Goal: Task Accomplishment & Management: Complete application form

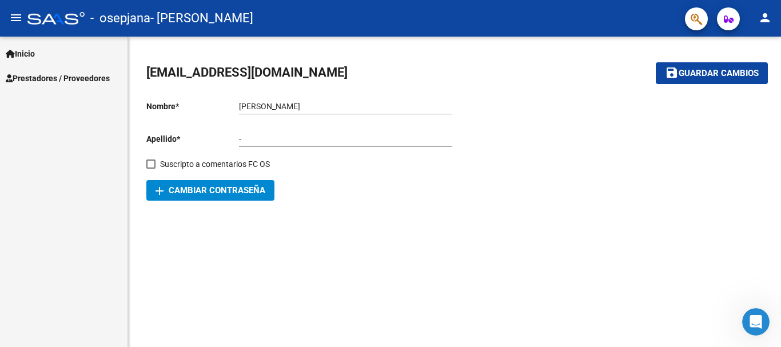
click at [87, 81] on span "Prestadores / Proveedores" at bounding box center [58, 78] width 104 height 13
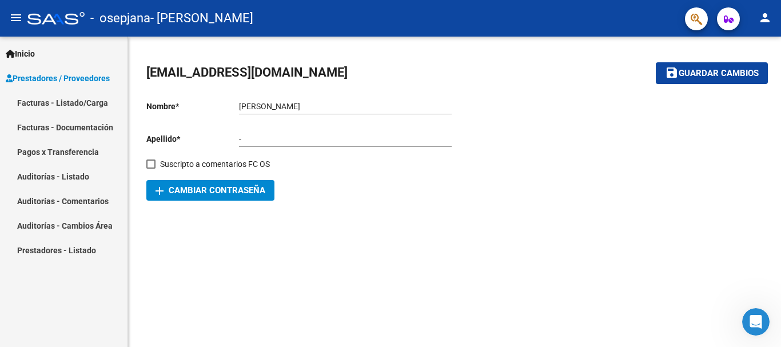
click at [70, 98] on link "Facturas - Listado/Carga" at bounding box center [64, 102] width 128 height 25
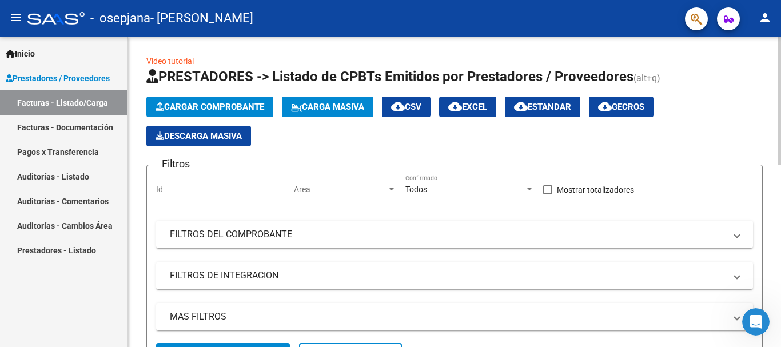
click at [218, 104] on span "Cargar Comprobante" at bounding box center [210, 107] width 109 height 10
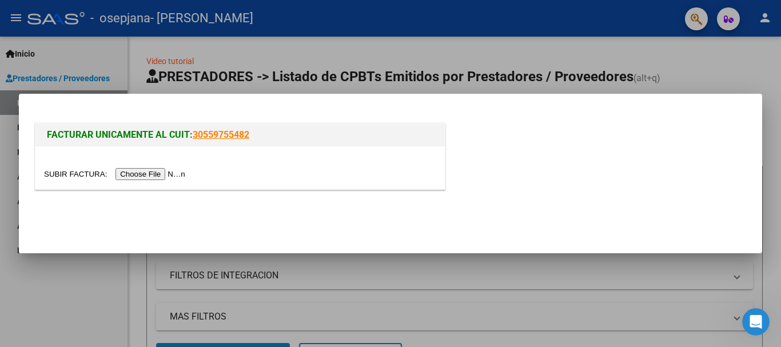
click at [141, 176] on input "file" at bounding box center [116, 174] width 145 height 12
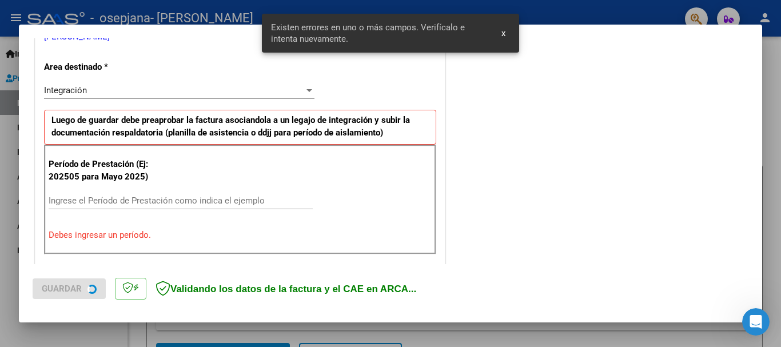
scroll to position [264, 0]
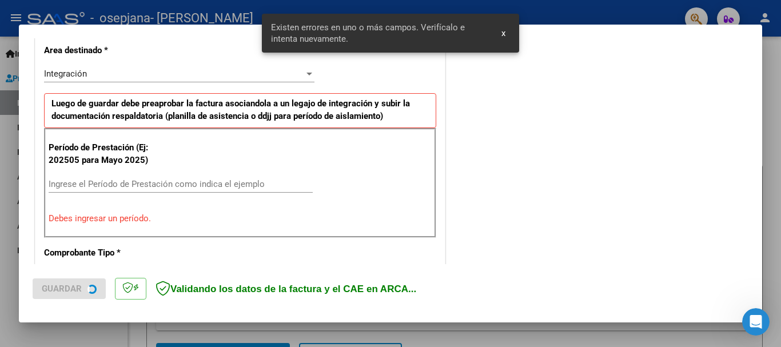
click at [170, 188] on input "Ingrese el Período de Prestación como indica el ejemplo" at bounding box center [181, 184] width 264 height 10
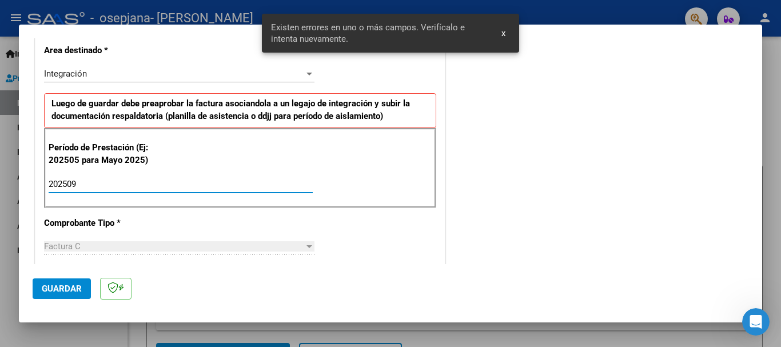
type input "202509"
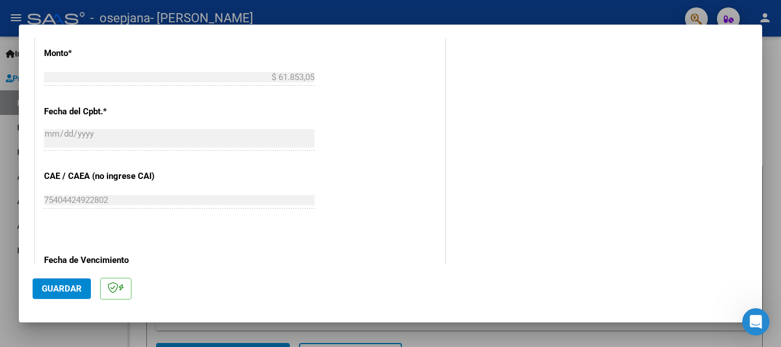
scroll to position [664, 0]
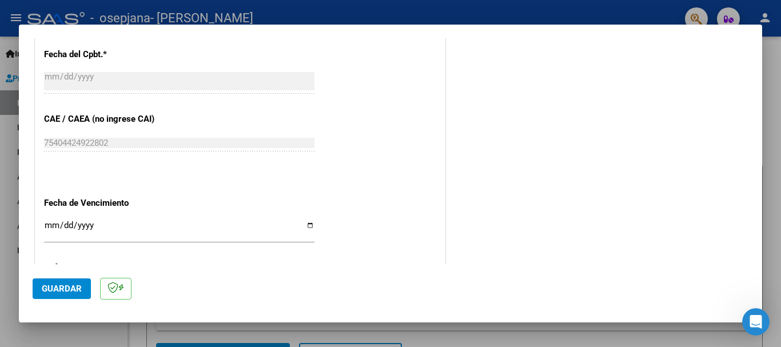
click at [47, 225] on input "Ingresar la fecha" at bounding box center [179, 230] width 270 height 18
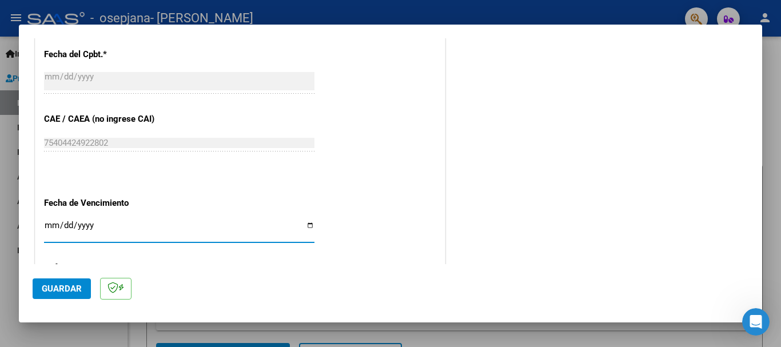
click at [49, 226] on input "[DATE]" at bounding box center [179, 230] width 270 height 18
type input "[DATE]"
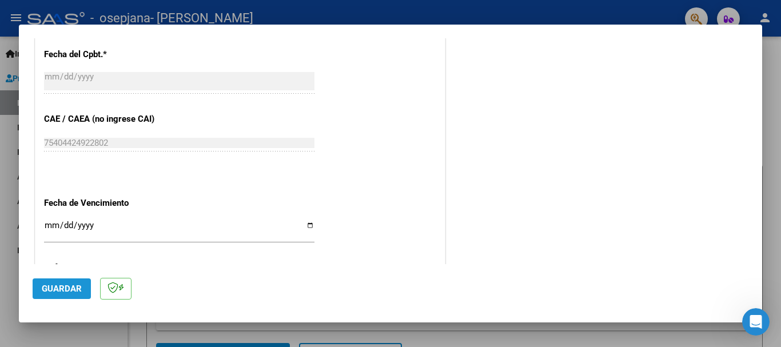
click at [66, 288] on span "Guardar" at bounding box center [62, 289] width 40 height 10
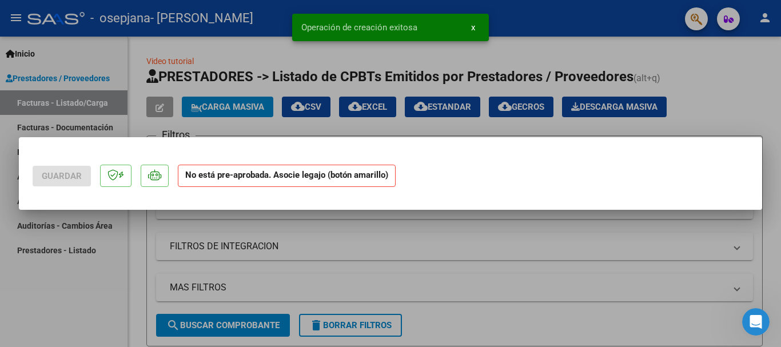
scroll to position [0, 0]
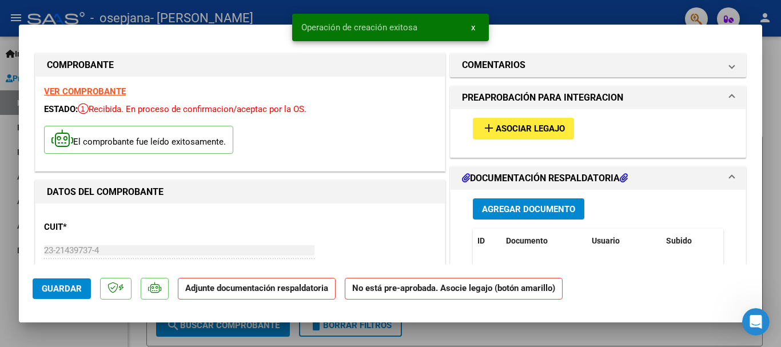
click at [518, 128] on span "Asociar Legajo" at bounding box center [530, 129] width 69 height 10
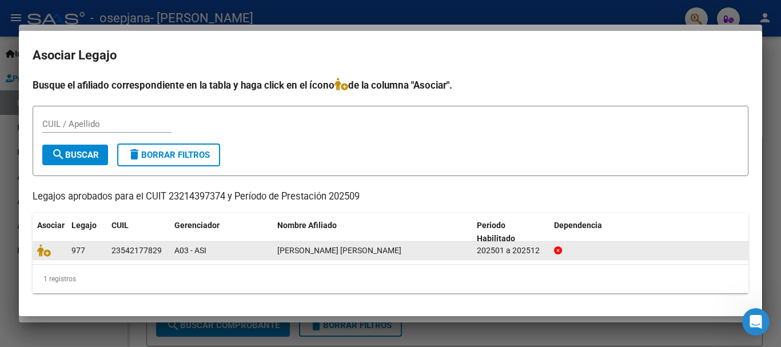
click at [37, 250] on datatable-body-cell at bounding box center [50, 251] width 34 height 18
click at [38, 250] on icon at bounding box center [44, 250] width 14 height 13
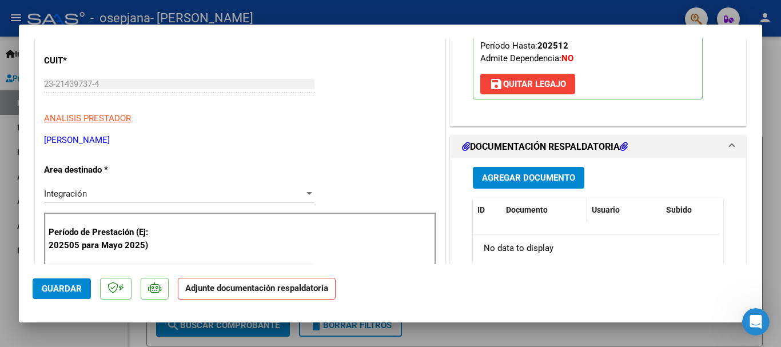
scroll to position [172, 0]
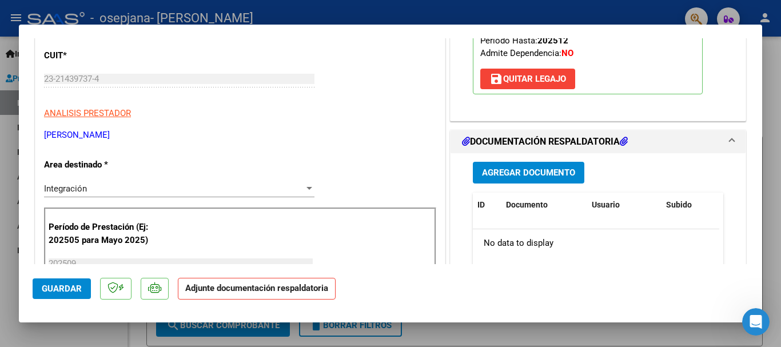
click at [509, 163] on button "Agregar Documento" at bounding box center [529, 172] width 112 height 21
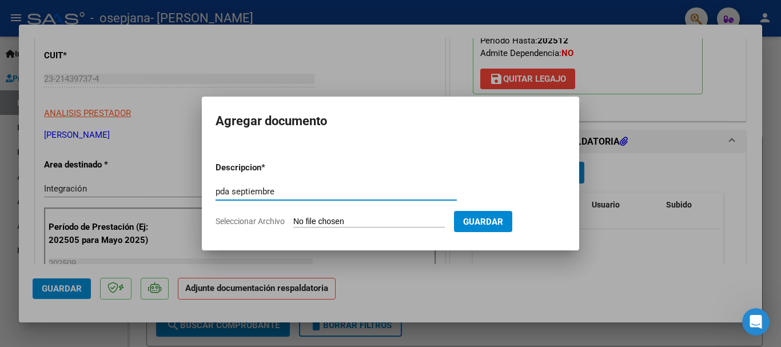
type input "pda septiembre"
click at [344, 225] on input "Seleccionar Archivo" at bounding box center [369, 222] width 152 height 11
type input "C:\fakepath\Documento 98.pdf"
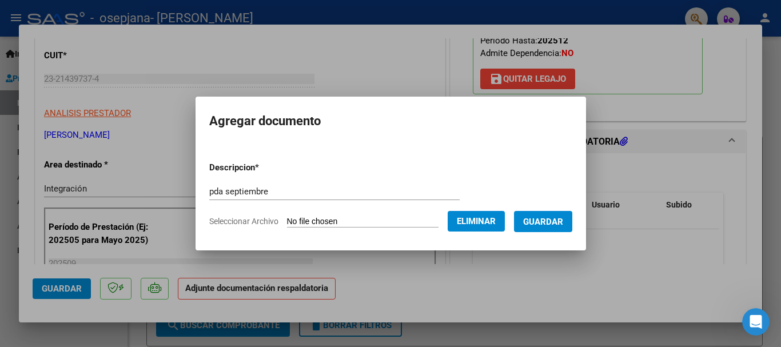
click at [563, 217] on span "Guardar" at bounding box center [543, 222] width 40 height 10
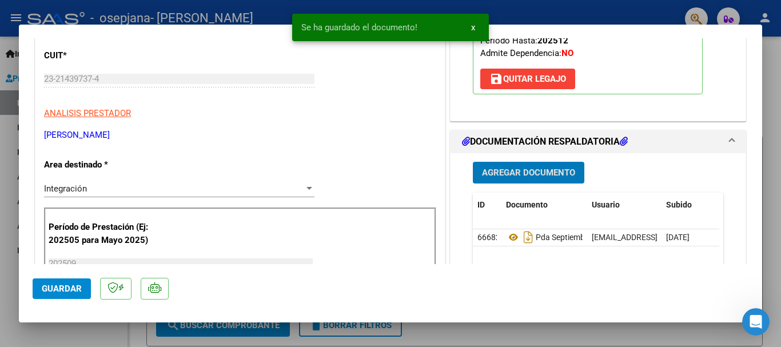
click at [44, 285] on span "Guardar" at bounding box center [62, 289] width 40 height 10
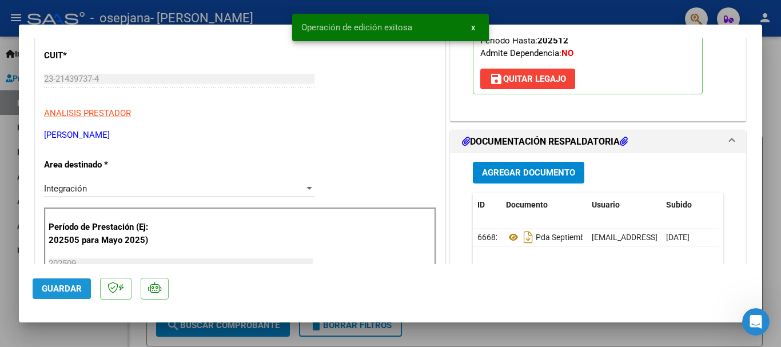
click at [43, 284] on span "Guardar" at bounding box center [62, 289] width 40 height 10
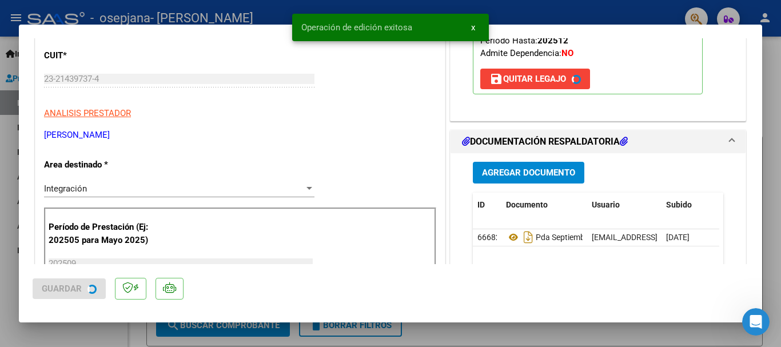
click at [43, 284] on span "Guardar" at bounding box center [62, 289] width 40 height 10
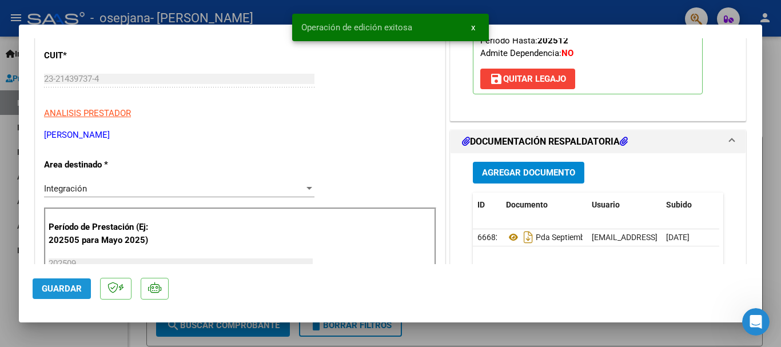
click at [43, 284] on span "Guardar" at bounding box center [62, 289] width 40 height 10
click at [0, 235] on div at bounding box center [390, 173] width 781 height 347
type input "$ 0,00"
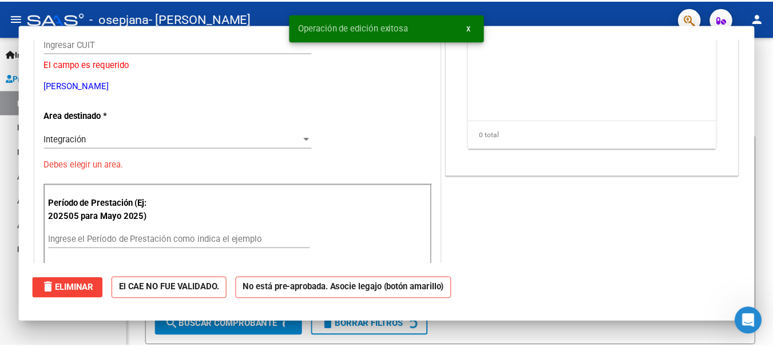
scroll to position [137, 0]
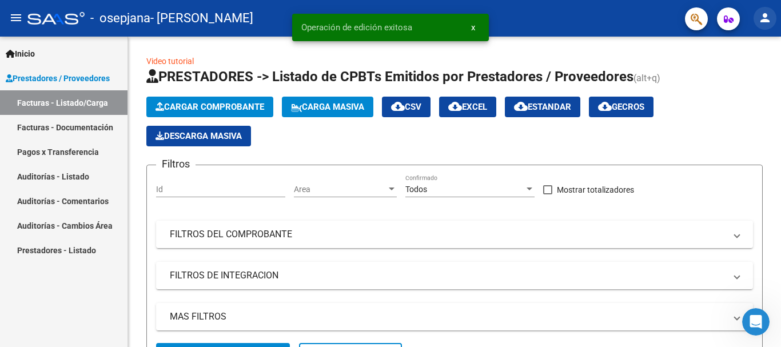
click at [761, 19] on mat-icon "person" at bounding box center [765, 18] width 14 height 14
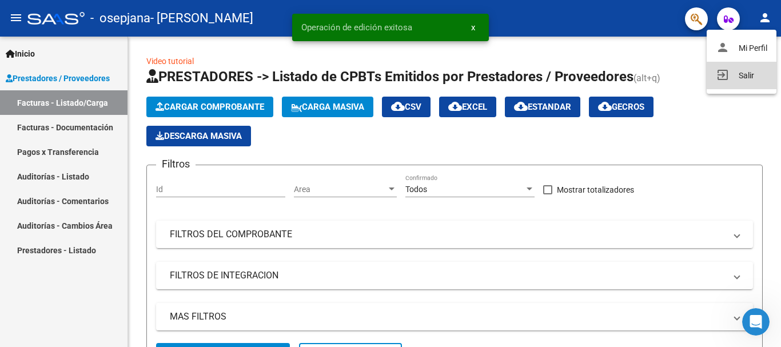
click at [719, 78] on mat-icon "exit_to_app" at bounding box center [723, 75] width 14 height 14
